Goal: Task Accomplishment & Management: Use online tool/utility

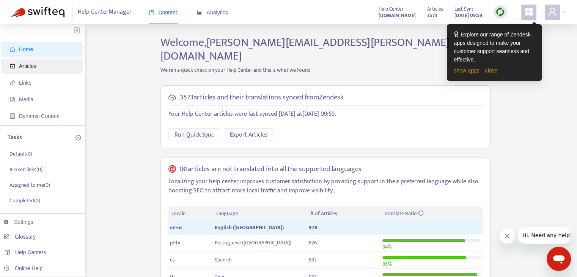
click at [55, 66] on span "Articles" at bounding box center [43, 65] width 67 height 15
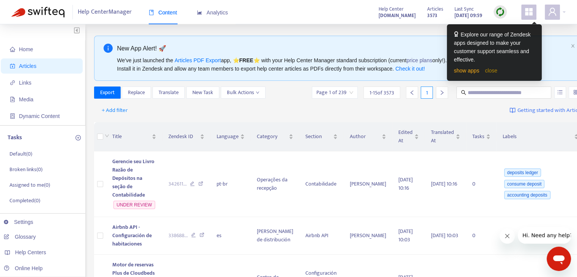
click at [487, 70] on link "close" at bounding box center [491, 71] width 13 height 6
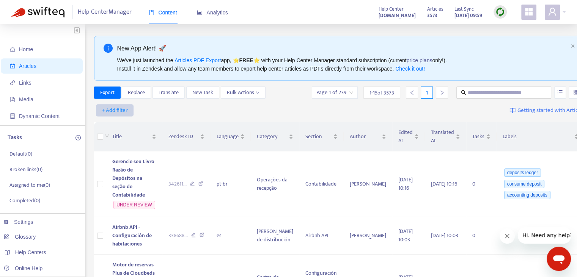
click at [125, 113] on span "+ Add filter" at bounding box center [115, 110] width 26 height 9
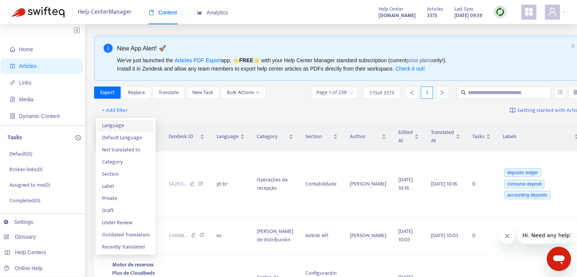
click at [127, 124] on span "Language" at bounding box center [125, 125] width 47 height 8
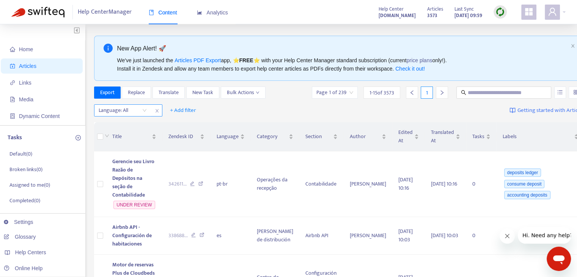
click at [130, 110] on div at bounding box center [119, 110] width 46 height 9
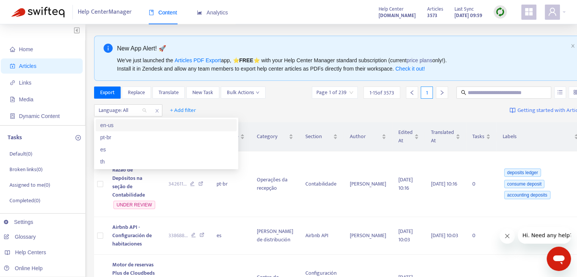
click at [135, 126] on div "en-us" at bounding box center [166, 125] width 132 height 8
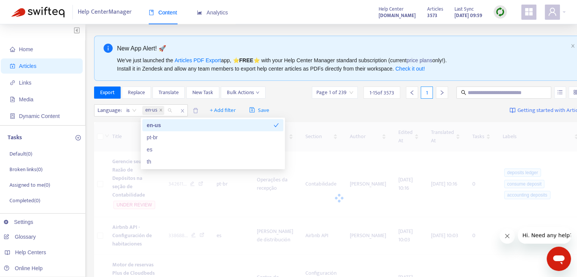
click at [329, 108] on div "Language : is en-us + Add filter Save Getting started with Articles" at bounding box center [339, 111] width 490 height 18
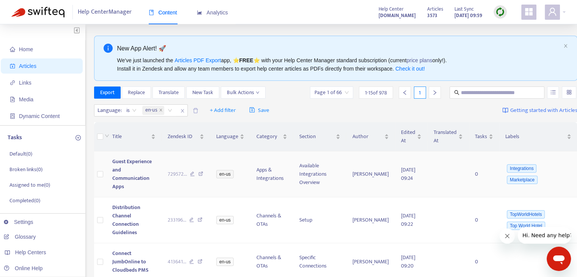
drag, startPoint x: 118, startPoint y: 168, endPoint x: 126, endPoint y: 168, distance: 7.6
click at [118, 168] on span "Guest Experience and Communication Apps" at bounding box center [131, 174] width 39 height 34
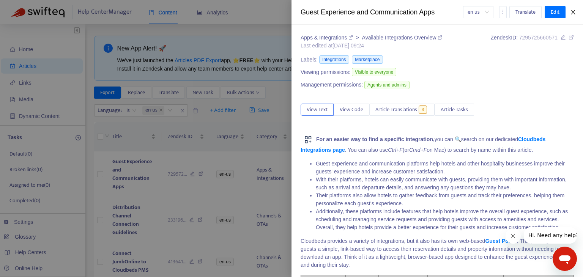
click at [573, 11] on icon "close" at bounding box center [572, 12] width 4 height 5
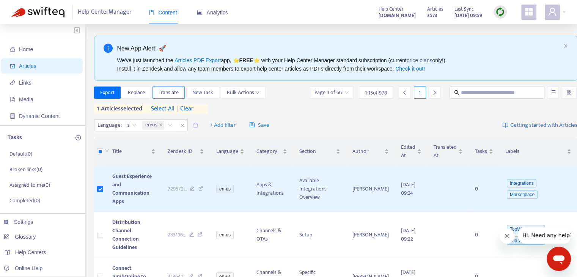
click at [171, 93] on span "Translate" at bounding box center [169, 92] width 20 height 8
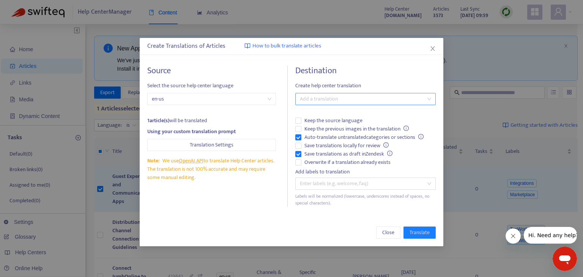
click at [373, 96] on div at bounding box center [361, 98] width 129 height 9
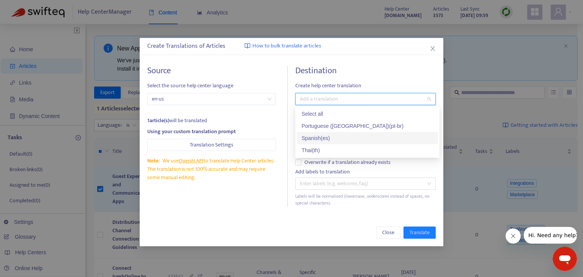
click at [378, 139] on div "Spanish ( es )" at bounding box center [367, 138] width 132 height 8
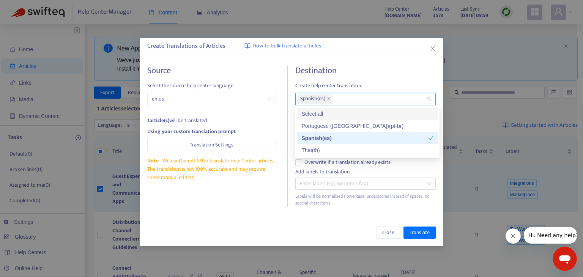
click at [393, 72] on h4 "Destination" at bounding box center [365, 71] width 140 height 10
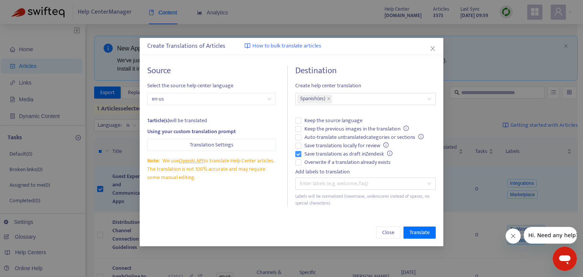
click at [298, 157] on label "Save translations as draft in Zendesk" at bounding box center [365, 154] width 140 height 8
click at [369, 145] on span "Save translations locally for review" at bounding box center [346, 145] width 90 height 8
click at [302, 143] on span "Save translations locally for review" at bounding box center [346, 145] width 90 height 8
click at [302, 152] on span "Save translations as draft in Zendesk" at bounding box center [348, 154] width 94 height 8
click at [377, 163] on span "Overwrite if a translation already exists" at bounding box center [347, 162] width 92 height 8
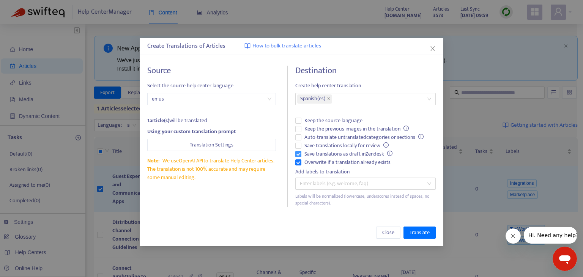
click at [316, 150] on span "Save translations as draft in Zendesk" at bounding box center [348, 154] width 94 height 8
click at [430, 50] on icon "close" at bounding box center [432, 49] width 6 height 6
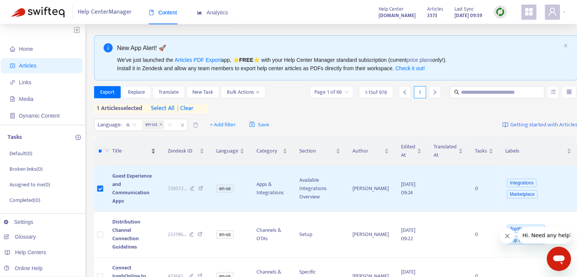
scroll to position [38, 0]
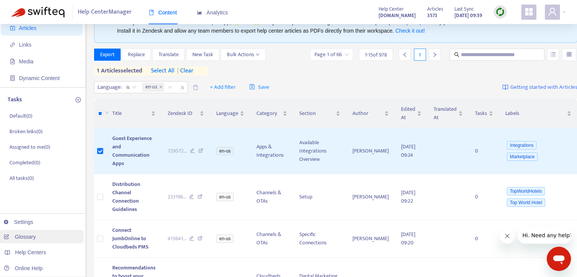
click at [32, 236] on link "Glossary" at bounding box center [20, 237] width 32 height 6
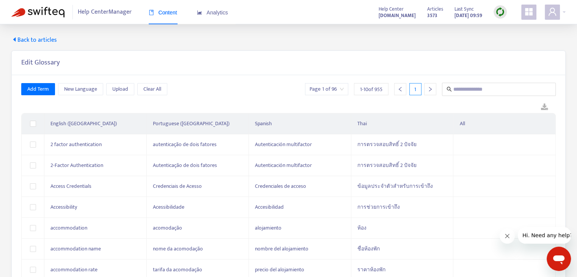
click at [38, 42] on span "Back to articles" at bounding box center [34, 40] width 46 height 9
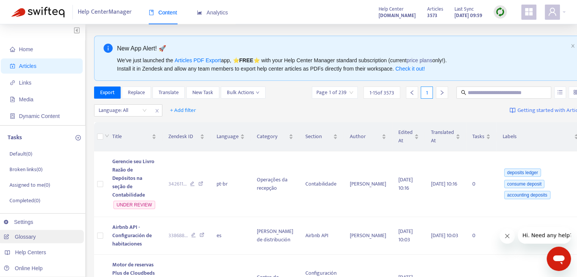
click at [36, 236] on link "Glossary" at bounding box center [20, 237] width 32 height 6
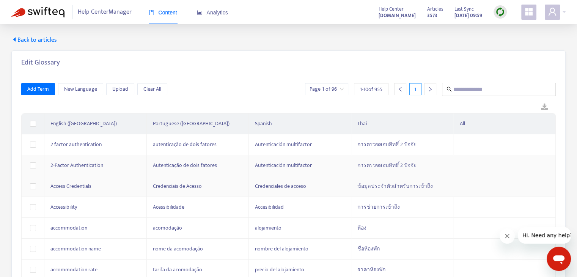
click at [305, 165] on span "Autenticación multifactor" at bounding box center [283, 165] width 57 height 9
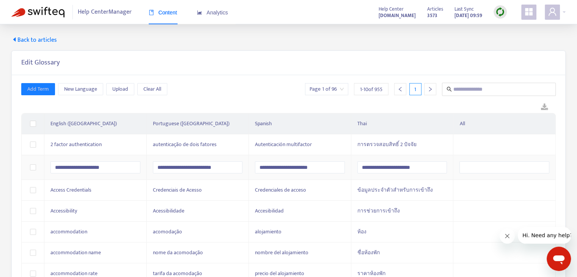
click at [303, 72] on div "Edit Glossary" at bounding box center [288, 63] width 553 height 24
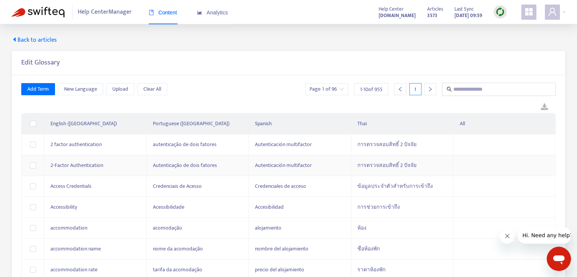
click at [41, 38] on span "Back to articles" at bounding box center [34, 40] width 46 height 9
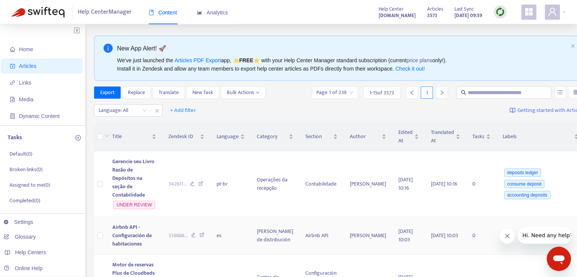
drag, startPoint x: 32, startPoint y: 236, endPoint x: 110, endPoint y: 222, distance: 79.1
click at [32, 236] on link "Glossary" at bounding box center [20, 237] width 32 height 6
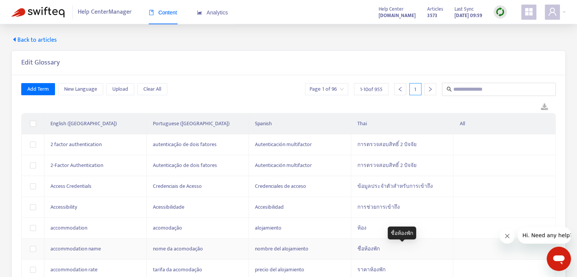
click at [365, 248] on span "ชื่อห้องพัก" at bounding box center [368, 248] width 22 height 9
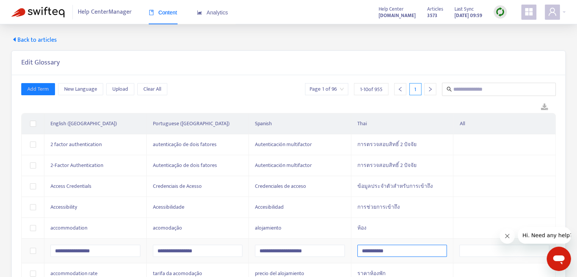
click at [391, 250] on input "**********" at bounding box center [402, 251] width 90 height 12
drag, startPoint x: 312, startPoint y: 254, endPoint x: 316, endPoint y: 254, distance: 4.6
click at [313, 254] on tr "**********" at bounding box center [289, 251] width 534 height 25
click at [361, 63] on div "Edit Glossary" at bounding box center [288, 62] width 534 height 9
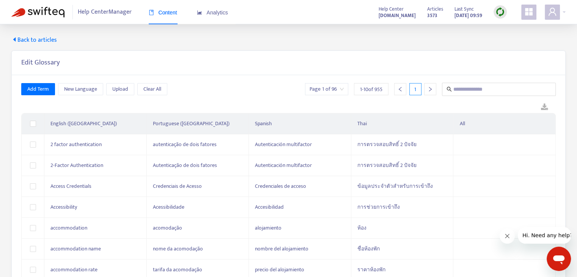
click at [46, 40] on span "Back to articles" at bounding box center [34, 40] width 46 height 9
